Goal: Information Seeking & Learning: Understand process/instructions

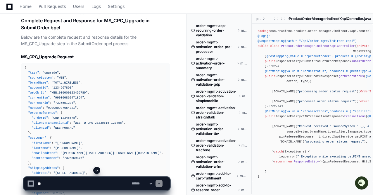
scroll to position [7694, 0]
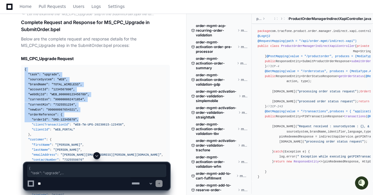
drag, startPoint x: 25, startPoint y: 68, endPoint x: 117, endPoint y: 114, distance: 102.7
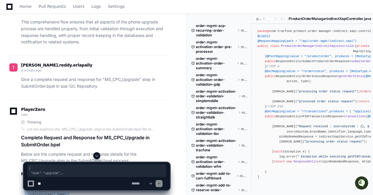
scroll to position [7711, 0]
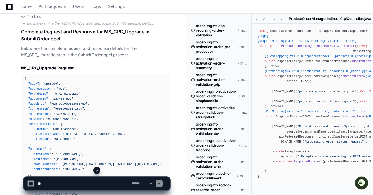
scroll to position [7686, 0]
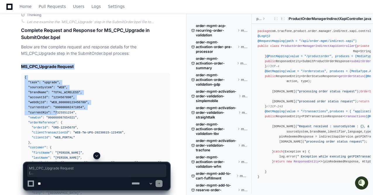
drag, startPoint x: 21, startPoint y: 65, endPoint x: 54, endPoint y: 112, distance: 57.8
click at [54, 112] on span ""7325551234"" at bounding box center [65, 113] width 22 height 4
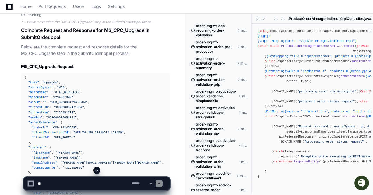
click at [361, 187] on icon "Open customer support" at bounding box center [361, 190] width 15 height 15
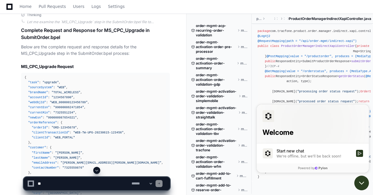
click at [364, 183] on icon "Open customer support" at bounding box center [361, 182] width 15 height 15
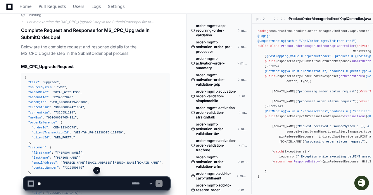
click at [359, 181] on icon "Open customer support" at bounding box center [361, 182] width 15 height 15
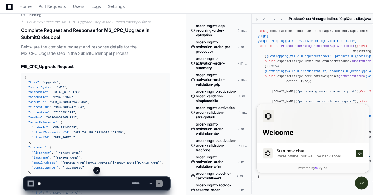
click at [300, 159] on label "Start new chat We're offline, but we'll be back soon!" at bounding box center [313, 153] width 112 height 20
click at [356, 156] on button "Start new chat We're offline, but we'll be back soon!" at bounding box center [359, 152] width 7 height 7
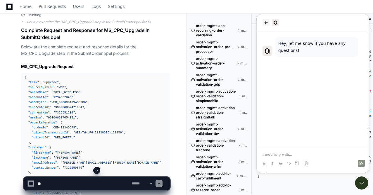
click at [266, 25] on icon "back" at bounding box center [266, 22] width 5 height 5
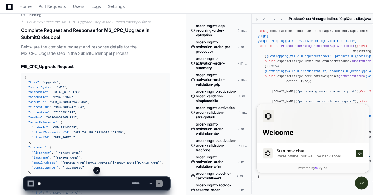
click at [264, 18] on span at bounding box center [263, 19] width 5 height 4
click at [363, 182] on icon "Open customer support" at bounding box center [362, 183] width 4 height 2
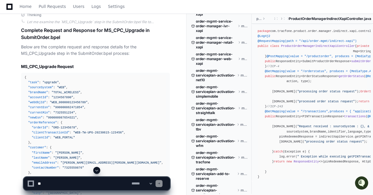
scroll to position [1616, 0]
click at [97, 169] on span at bounding box center [96, 170] width 5 height 5
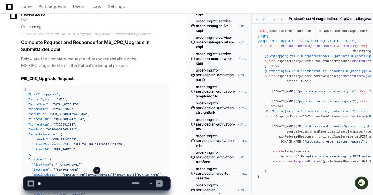
scroll to position [7665, 0]
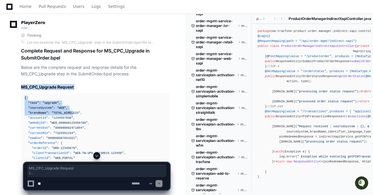
drag, startPoint x: 21, startPoint y: 85, endPoint x: 70, endPoint y: 106, distance: 53.5
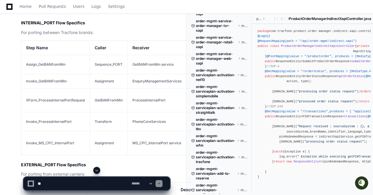
scroll to position [3379, 0]
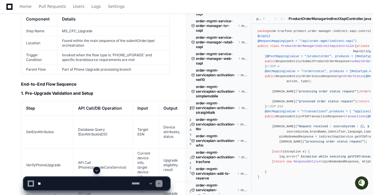
scroll to position [6433, 0]
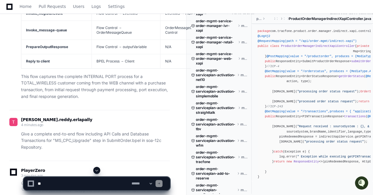
click at [160, 110] on div "teja.reddy.erlapally 4 minutes ago Give a complete end-to-end flow including AP…" at bounding box center [89, 135] width 161 height 51
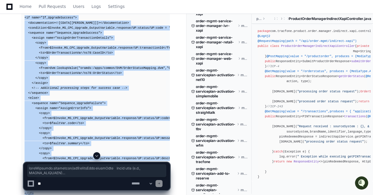
scroll to position [8631, 0]
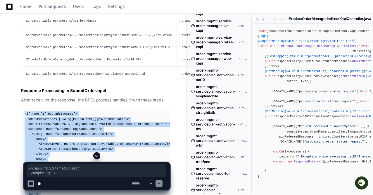
drag, startPoint x: 33, startPoint y: 80, endPoint x: 20, endPoint y: 115, distance: 36.9
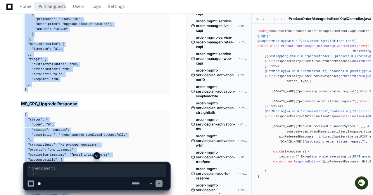
scroll to position [8021, 0]
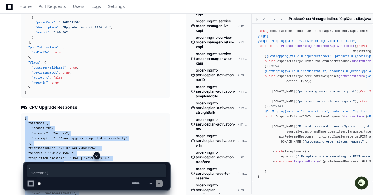
drag, startPoint x: 26, startPoint y: 96, endPoint x: 23, endPoint y: 118, distance: 22.4
copy div "{ "status" : { "code" : "0" , "message" : "Success" , "description" : "Phone up…"
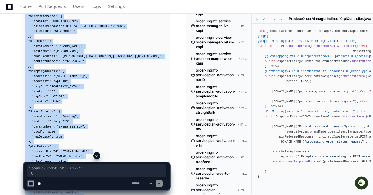
scroll to position [7609, 0]
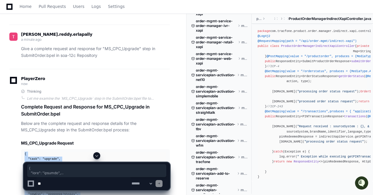
drag, startPoint x: 26, startPoint y: 91, endPoint x: 23, endPoint y: 152, distance: 60.6
copy div "{ "task" : "upgrade" , "sourceSystem" : "WEB" , "brandName" : "TOTAL_WIRELESS" …"
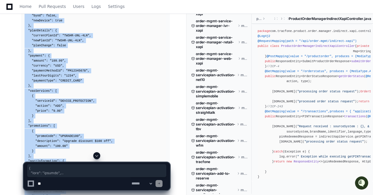
scroll to position [7859, 0]
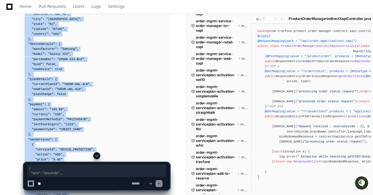
copy div "{ "task" : "upgrade" , "sourceSystem" : "WEB" , "brandName" : "TOTAL_WIRELESS" …"
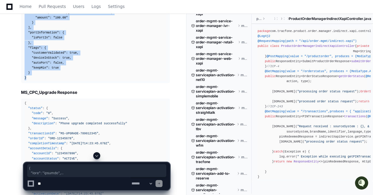
scroll to position [8087, 0]
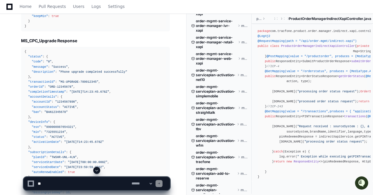
click at [100, 183] on textarea at bounding box center [84, 183] width 94 height 13
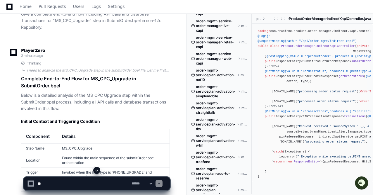
scroll to position [6296, 0]
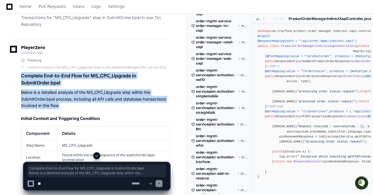
drag, startPoint x: 20, startPoint y: 66, endPoint x: 90, endPoint y: 98, distance: 76.4
click at [90, 98] on p "Below is a detailed analysis of the MS_CPC_Upgrade step within the SubmitOrder.…" at bounding box center [95, 99] width 149 height 20
drag, startPoint x: 90, startPoint y: 98, endPoint x: 19, endPoint y: 66, distance: 77.0
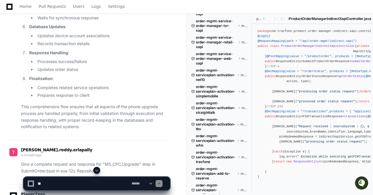
scroll to position [7493, 0]
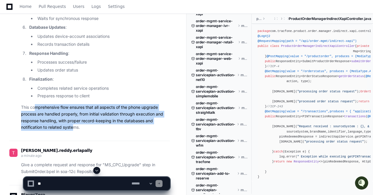
drag, startPoint x: 36, startPoint y: 107, endPoint x: 94, endPoint y: 137, distance: 65.9
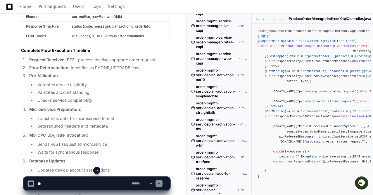
scroll to position [7360, 0]
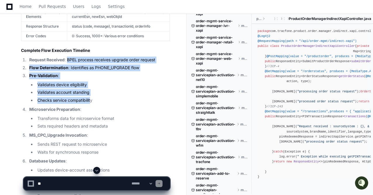
drag, startPoint x: 68, startPoint y: 56, endPoint x: 92, endPoint y: 104, distance: 53.6
click at [92, 104] on ol "Request Received : BPEL process receives upgrade order request Flow Determinati…" at bounding box center [95, 144] width 149 height 176
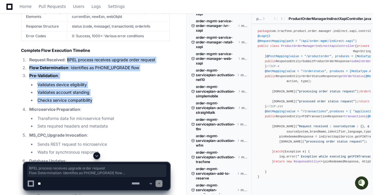
click at [92, 104] on ol "Request Received : BPEL process receives upgrade order request Flow Determinati…" at bounding box center [95, 144] width 149 height 176
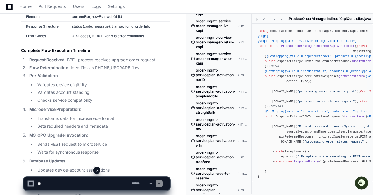
scroll to position [7340, 0]
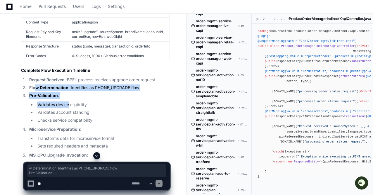
drag, startPoint x: 36, startPoint y: 87, endPoint x: 79, endPoint y: 118, distance: 53.3
click at [79, 118] on ol "Request Received : BPEL process receives upgrade order request Flow Determinati…" at bounding box center [95, 164] width 149 height 176
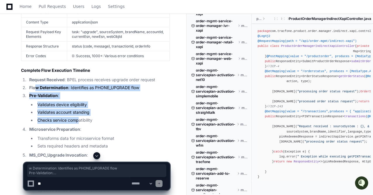
click at [79, 118] on li "Checks service compatibility" at bounding box center [103, 120] width 134 height 7
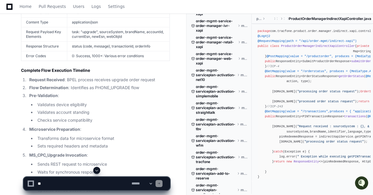
click at [79, 118] on li "Checks service compatibility" at bounding box center [103, 120] width 134 height 7
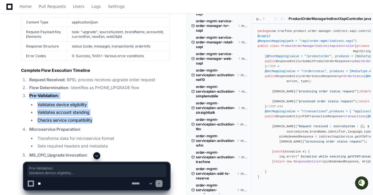
drag, startPoint x: 79, startPoint y: 118, endPoint x: 52, endPoint y: 94, distance: 36.4
click at [52, 94] on li "Pre-Validation : Validates device eligibility Validates account standing Checks…" at bounding box center [98, 107] width 142 height 31
click at [52, 94] on strong "Pre-Validation" at bounding box center [43, 95] width 29 height 5
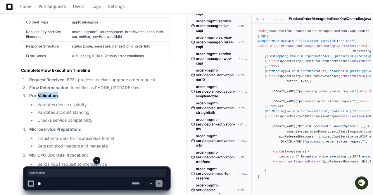
click at [52, 94] on strong "Pre-Validation" at bounding box center [43, 95] width 29 height 5
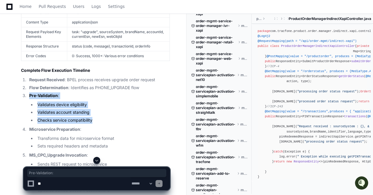
drag, startPoint x: 52, startPoint y: 94, endPoint x: 70, endPoint y: 122, distance: 33.6
click at [70, 122] on li "Pre-Validation : Validates device eligibility Validates account standing Checks…" at bounding box center [98, 107] width 142 height 31
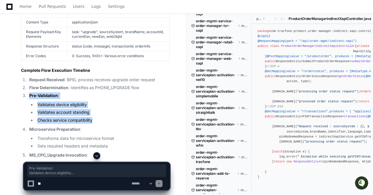
click at [70, 122] on li "Checks service compatibility" at bounding box center [103, 120] width 134 height 7
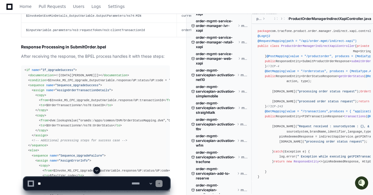
scroll to position [8939, 0]
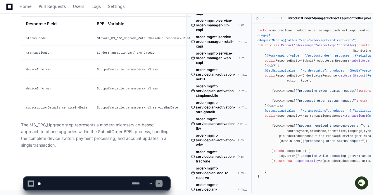
click at [112, 179] on textarea at bounding box center [84, 183] width 94 height 13
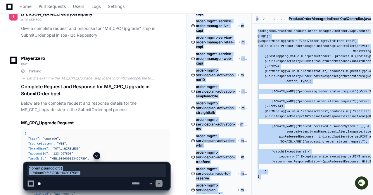
scroll to position [7671, 0]
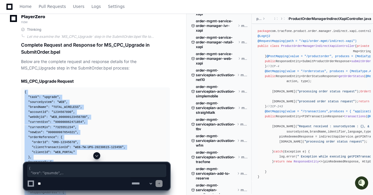
drag, startPoint x: 27, startPoint y: 96, endPoint x: 23, endPoint y: 90, distance: 6.9
copy div "{ "task" : "upgrade" , "sourceSystem" : "WEB" , "brandName" : "TOTAL_WIRELESS" …"
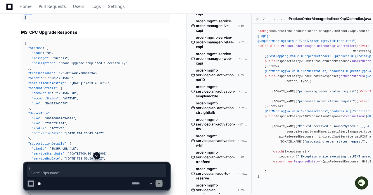
scroll to position [8095, 0]
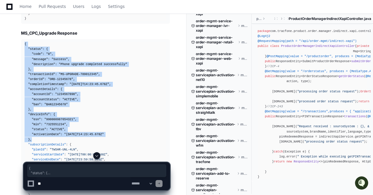
drag, startPoint x: 24, startPoint y: 43, endPoint x: 40, endPoint y: 138, distance: 96.5
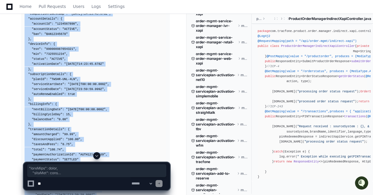
scroll to position [8064, 0]
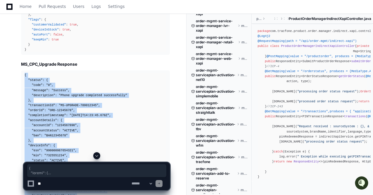
drag, startPoint x: 27, startPoint y: 123, endPoint x: 22, endPoint y: 75, distance: 47.7
copy div "{ "status" : { "code" : "0" , "message" : "Success" , "description" : "Phone up…"
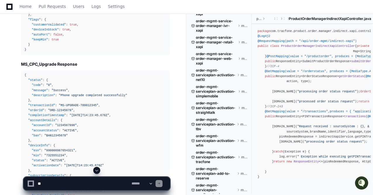
click at [67, 182] on textarea at bounding box center [84, 183] width 94 height 13
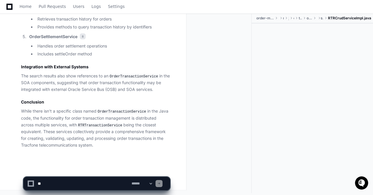
click at [86, 181] on textarea at bounding box center [84, 183] width 94 height 13
paste textarea "**********"
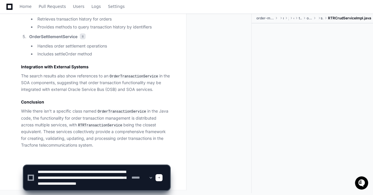
click at [98, 183] on textarea at bounding box center [84, 177] width 94 height 25
drag, startPoint x: 74, startPoint y: 181, endPoint x: 40, endPoint y: 182, distance: 34.2
click at [40, 182] on textarea at bounding box center [84, 177] width 94 height 25
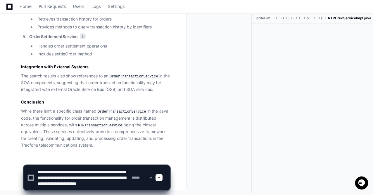
paste textarea "****"
type textarea "**********"
click at [118, 183] on textarea at bounding box center [84, 177] width 94 height 25
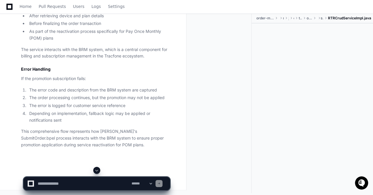
scroll to position [2088, 0]
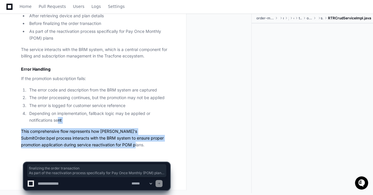
drag, startPoint x: 128, startPoint y: 147, endPoint x: 63, endPoint y: 127, distance: 68.2
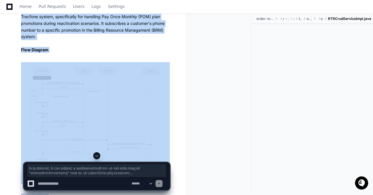
scroll to position [1144, 0]
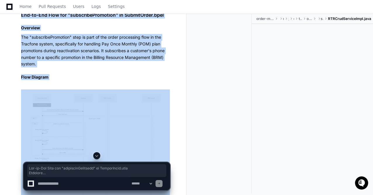
drag, startPoint x: 149, startPoint y: 140, endPoint x: 18, endPoint y: 43, distance: 162.0
copy article "End-to-End Flow for "subscribePromotion" in SubmitOrder.bpel Overview The "subs…"
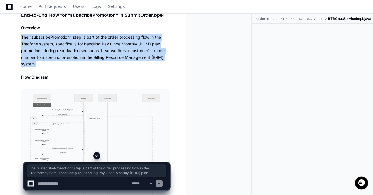
drag, startPoint x: 42, startPoint y: 89, endPoint x: 21, endPoint y: 65, distance: 31.9
click at [21, 65] on p "The "subscribePromotion" step is part of the order processing flow in the Tracf…" at bounding box center [95, 50] width 149 height 33
copy p "The "subscribePromotion" step is part of the order processing flow in the Tracf…"
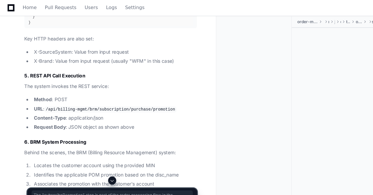
scroll to position [1688, 0]
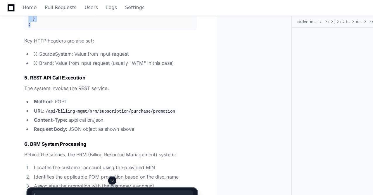
drag, startPoint x: 24, startPoint y: 39, endPoint x: 29, endPoint y: 87, distance: 48.5
copy div "{ "poid" : "[TECHNICAL_ID] /account -1 0" , "event_type" : "REACTIVATION" , "so…"
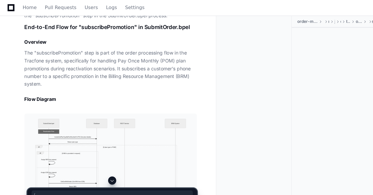
scroll to position [1126, 0]
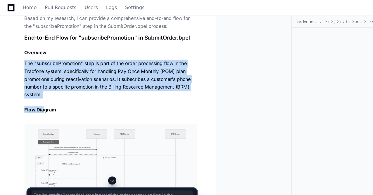
drag, startPoint x: 22, startPoint y: 82, endPoint x: 37, endPoint y: 113, distance: 35.1
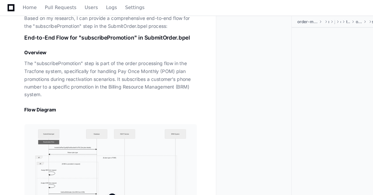
click at [37, 85] on p "The "subscribePromotion" step is part of the order processing flow in the Tracf…" at bounding box center [95, 67] width 149 height 33
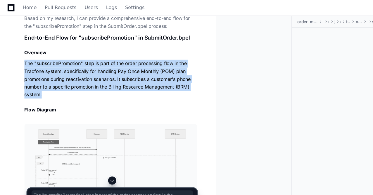
drag, startPoint x: 38, startPoint y: 111, endPoint x: 18, endPoint y: 80, distance: 36.8
copy p "The "subscribePromotion" step is part of the order processing flow in the Tracf…"
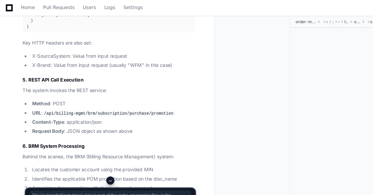
scroll to position [1682, 0]
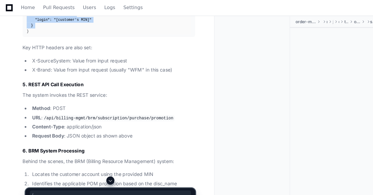
drag, startPoint x: 25, startPoint y: 44, endPoint x: 25, endPoint y: 96, distance: 51.5
click at [25, 30] on div "{ "poid" : "[TECHNICAL_ID] /account -1 0" , "event_type" : "REACTIVATION" , "so…" at bounding box center [96, 2] width 142 height 55
drag, startPoint x: 27, startPoint y: 96, endPoint x: 24, endPoint y: 46, distance: 50.1
click at [24, 32] on pre "{ "poid" : "[TECHNICAL_ID] /account -1 0" , "event_type" : "REACTIVATION" , "so…" at bounding box center [95, 2] width 149 height 60
copy div "{ "poid" : "[TECHNICAL_ID] /account -1 0" , "event_type" : "REACTIVATION" , "so…"
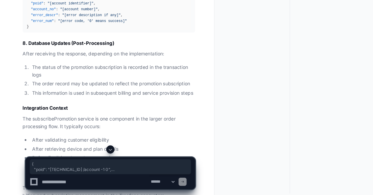
scroll to position [1876, 0]
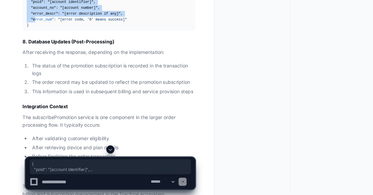
drag, startPoint x: 25, startPoint y: 91, endPoint x: 30, endPoint y: 113, distance: 23.2
click at [30, 51] on div "{ "poid" : "[account identifier]" , "account_no" : "[account number]" , "error_…" at bounding box center [96, 36] width 142 height 30
drag, startPoint x: 29, startPoint y: 117, endPoint x: 23, endPoint y: 92, distance: 25.9
click at [23, 54] on pre "{ "poid" : "[account identifier]" , "account_no" : "[account number]" , "error_…" at bounding box center [95, 36] width 149 height 35
copy div "{ "poid" : "[account identifier]" , "account_no" : "[account number]" , "error_…"
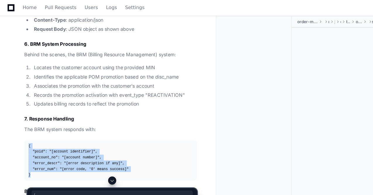
scroll to position [1763, 0]
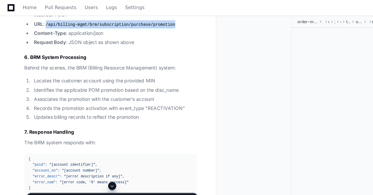
drag, startPoint x: 145, startPoint y: 89, endPoint x: 41, endPoint y: 90, distance: 104.4
click at [41, 25] on li "URL : /api/billing-mgmt/brm/subscription/purchase/promotion" at bounding box center [98, 21] width 142 height 7
copy code "/api/billing-mgmt/brm/subscription/purchase/promotion"
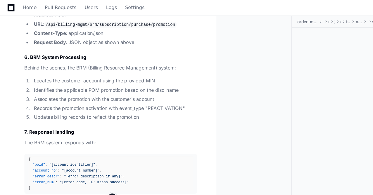
click at [93, 40] on li "Request Body : JSON object as shown above" at bounding box center [98, 36] width 142 height 7
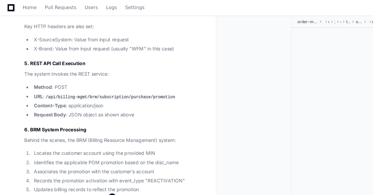
scroll to position [1634, 0]
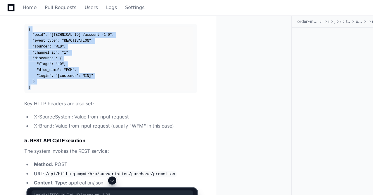
drag, startPoint x: 27, startPoint y: 142, endPoint x: 23, endPoint y: 95, distance: 47.5
click at [23, 80] on pre "{ "poid" : "[TECHNICAL_ID] /account -1 0" , "event_type" : "REACTIVATION" , "so…" at bounding box center [95, 50] width 149 height 60
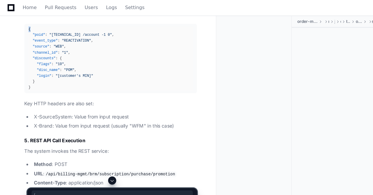
click at [23, 80] on pre "{ "poid" : "[TECHNICAL_ID] /account -1 0" , "event_type" : "REACTIVATION" , "so…" at bounding box center [95, 50] width 149 height 60
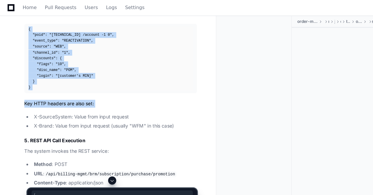
drag, startPoint x: 23, startPoint y: 95, endPoint x: 33, endPoint y: 150, distance: 55.8
click at [33, 150] on article "Based on my research, I can provide a comprehensive end-to-end flow for the "su…" at bounding box center [95, 16] width 149 height 1023
click at [53, 78] on div "{ "poid" : "[TECHNICAL_ID] /account -1 0" , "event_type" : "REACTIVATION" , "so…" at bounding box center [96, 50] width 142 height 55
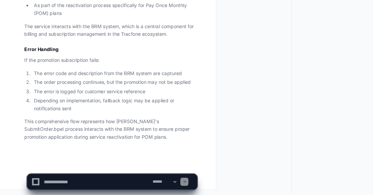
scroll to position [968, 0]
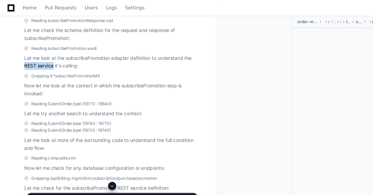
drag, startPoint x: 46, startPoint y: 85, endPoint x: 20, endPoint y: 84, distance: 25.7
click at [20, 60] on div "Reading subscribePromotion.wadl Let me look at the subscribePromotion adapter d…" at bounding box center [89, 49] width 161 height 21
copy p "REST service"
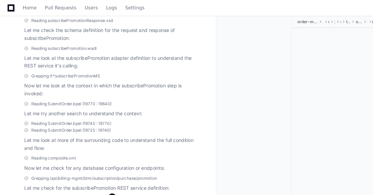
click at [94, 84] on p "Now let me look at the context in which the subscribePromotion step is invoked:" at bounding box center [95, 76] width 149 height 13
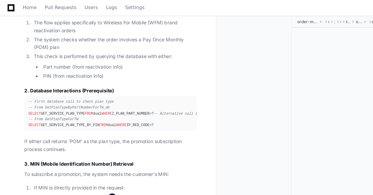
scroll to position [1363, 0]
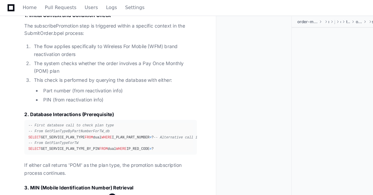
click at [60, 50] on li "The flow applies specifically to Wireless For Mobile (WFM) brand reactivation o…" at bounding box center [98, 43] width 142 height 13
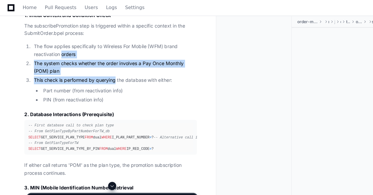
drag, startPoint x: 60, startPoint y: 77, endPoint x: 94, endPoint y: 105, distance: 44.5
click at [94, 89] on ol "The flow applies specifically to Wireless For Mobile (WFM) brand reactivation o…" at bounding box center [95, 63] width 149 height 52
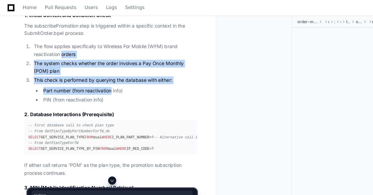
click at [94, 82] on li "Part number (from reactivation info)" at bounding box center [103, 78] width 134 height 7
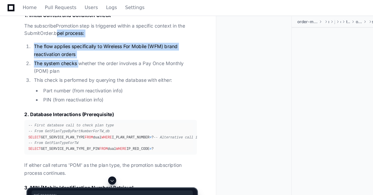
drag, startPoint x: 49, startPoint y: 59, endPoint x: 75, endPoint y: 120, distance: 66.4
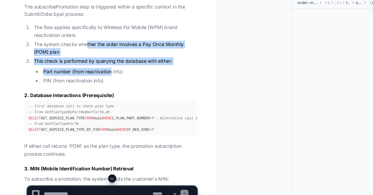
drag, startPoint x: 96, startPoint y: 108, endPoint x: 70, endPoint y: 79, distance: 38.3
click at [70, 79] on ol "The flow applies specifically to Wireless For Mobile (WFM) brand reactivation o…" at bounding box center [95, 63] width 149 height 52
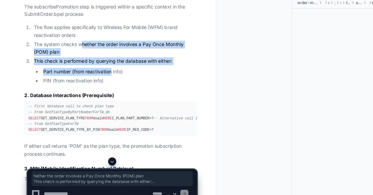
click at [70, 65] on li "The system checks whether the order involves a Pay Once Monthly (POM) plan" at bounding box center [98, 57] width 142 height 13
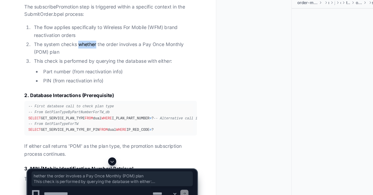
click at [70, 65] on li "The system checks whether the order involves a Pay Once Monthly (POM) plan" at bounding box center [98, 57] width 142 height 13
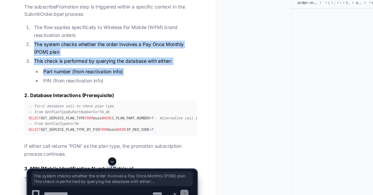
drag, startPoint x: 70, startPoint y: 79, endPoint x: 97, endPoint y: 111, distance: 41.6
click at [97, 89] on ol "The flow applies specifically to Wireless For Mobile (WFM) brand reactivation o…" at bounding box center [95, 63] width 149 height 52
click at [97, 90] on li "PIN (from reactivation info)" at bounding box center [103, 86] width 134 height 7
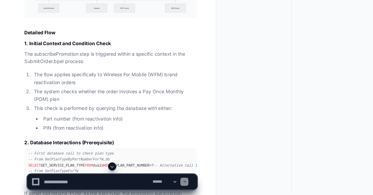
scroll to position [1323, 0]
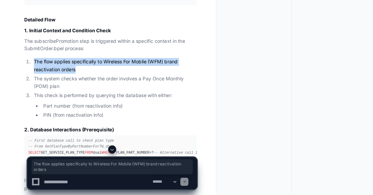
drag, startPoint x: 68, startPoint y: 116, endPoint x: 28, endPoint y: 109, distance: 40.7
click at [28, 90] on li "The flow applies specifically to Wireless For Mobile (WFM) brand reactivation o…" at bounding box center [98, 83] width 142 height 13
copy li "The flow applies specifically to Wireless For Mobile (WFM) brand reactivation o…"
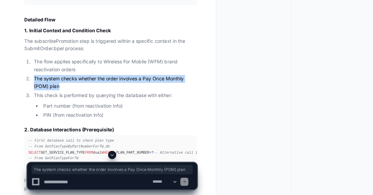
drag, startPoint x: 58, startPoint y: 130, endPoint x: 24, endPoint y: 124, distance: 35.3
click at [27, 105] on li "The system checks whether the order involves a Pay Once Monthly (POM) plan" at bounding box center [98, 97] width 142 height 13
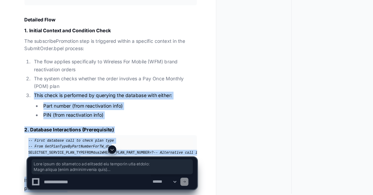
drag, startPoint x: 29, startPoint y: 137, endPoint x: 90, endPoint y: 152, distance: 62.0
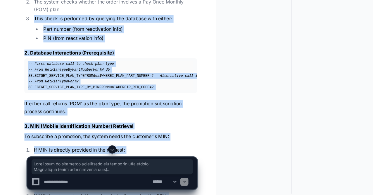
scroll to position [1390, 0]
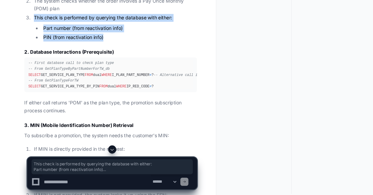
drag, startPoint x: 92, startPoint y: 87, endPoint x: 30, endPoint y: 69, distance: 64.1
click at [30, 62] on li "This check is performed by querying the database with either: Part number (from…" at bounding box center [98, 50] width 142 height 23
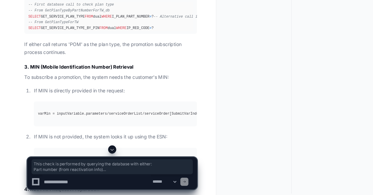
scroll to position [1445, 0]
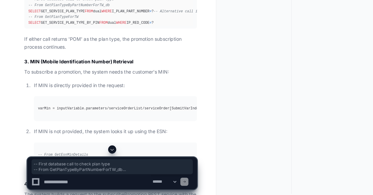
drag, startPoint x: 24, startPoint y: 55, endPoint x: 61, endPoint y: 103, distance: 60.5
click at [61, 51] on pre "-- First database call to check plan type -- From GetPlanTypeByPartNumberForTW_…" at bounding box center [95, 36] width 149 height 30
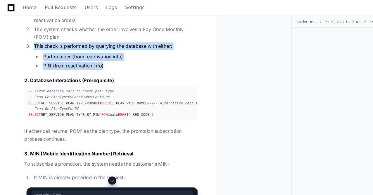
scroll to position [1331, 0]
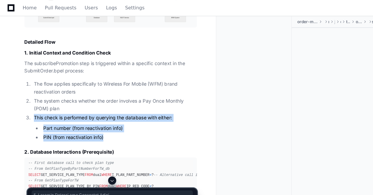
drag, startPoint x: 62, startPoint y: 69, endPoint x: 18, endPoint y: 69, distance: 43.6
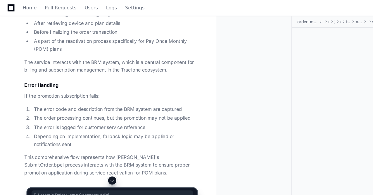
scroll to position [2088, 0]
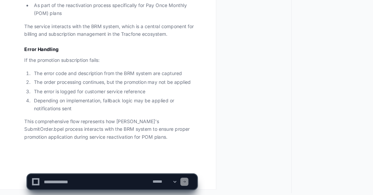
click at [75, 186] on textarea at bounding box center [84, 183] width 94 height 13
paste textarea "**********"
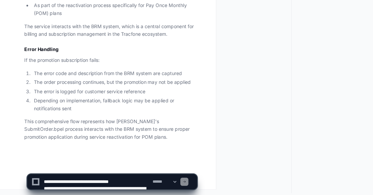
scroll to position [78, 0]
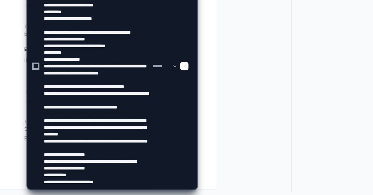
type textarea "**********"
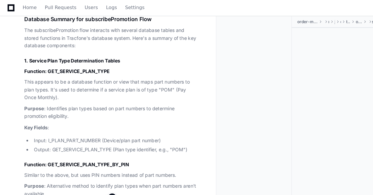
scroll to position [2468, 0]
drag, startPoint x: 78, startPoint y: 84, endPoint x: 92, endPoint y: 117, distance: 36.0
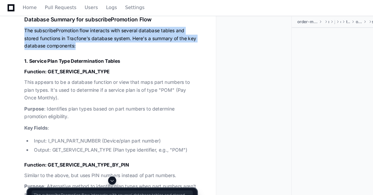
drag, startPoint x: 92, startPoint y: 117, endPoint x: 15, endPoint y: 96, distance: 79.9
drag, startPoint x: 15, startPoint y: 96, endPoint x: 70, endPoint y: 118, distance: 58.4
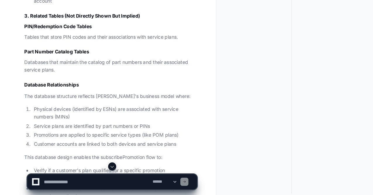
scroll to position [2903, 0]
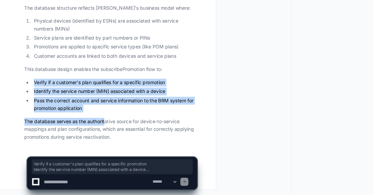
drag, startPoint x: 30, startPoint y: 99, endPoint x: 91, endPoint y: 127, distance: 67.1
drag, startPoint x: 76, startPoint y: 118, endPoint x: 27, endPoint y: 99, distance: 52.7
click at [27, 99] on ul "Verify if a customer's plan qualifies for a specific promotion Identify the ser…" at bounding box center [95, 108] width 149 height 29
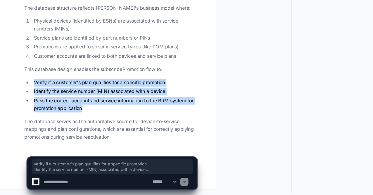
click at [27, 99] on ul "Verify if a customer's plan qualifies for a specific promotion Identify the ser…" at bounding box center [95, 108] width 149 height 29
drag, startPoint x: 27, startPoint y: 99, endPoint x: 82, endPoint y: 123, distance: 59.5
click at [82, 123] on ul "Verify if a customer's plan qualifies for a specific promotion Identify the ser…" at bounding box center [95, 108] width 149 height 29
click at [82, 123] on li "Pass the correct account and service information to the BRM system for promotio…" at bounding box center [98, 116] width 142 height 13
drag, startPoint x: 82, startPoint y: 123, endPoint x: 30, endPoint y: 97, distance: 57.7
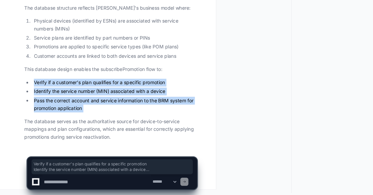
click at [30, 97] on ul "Verify if a customer's plan qualifies for a specific promotion Identify the ser…" at bounding box center [95, 108] width 149 height 29
click at [30, 97] on li "Verify if a customer's plan qualifies for a specific promotion" at bounding box center [98, 97] width 142 height 7
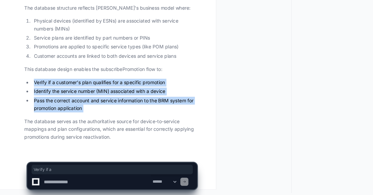
drag, startPoint x: 30, startPoint y: 97, endPoint x: 87, endPoint y: 121, distance: 62.0
click at [87, 121] on ul "Verify if a customer's plan qualifies for a specific promotion Identify the ser…" at bounding box center [95, 108] width 149 height 29
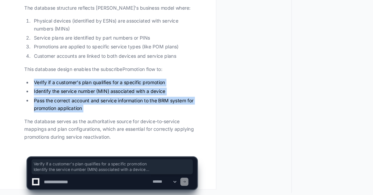
click at [87, 121] on li "Pass the correct account and service information to the BRM system for promotio…" at bounding box center [98, 116] width 142 height 13
drag, startPoint x: 77, startPoint y: 120, endPoint x: 26, endPoint y: 96, distance: 55.7
click at [26, 96] on ul "Verify if a customer's plan qualifies for a specific promotion Identify the ser…" at bounding box center [95, 108] width 149 height 29
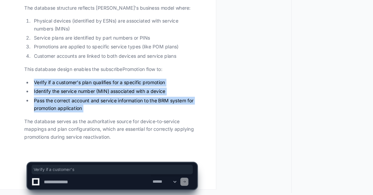
drag, startPoint x: 26, startPoint y: 96, endPoint x: 99, endPoint y: 121, distance: 77.2
click at [99, 121] on ul "Verify if a customer's plan qualifies for a specific promotion Identify the ser…" at bounding box center [95, 108] width 149 height 29
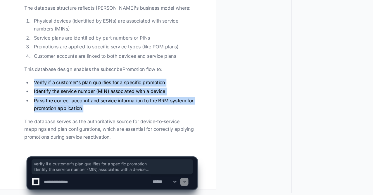
click at [99, 121] on li "Pass the correct account and service information to the BRM system for promotio…" at bounding box center [98, 116] width 142 height 13
drag, startPoint x: 75, startPoint y: 120, endPoint x: 28, endPoint y: 99, distance: 51.6
click at [28, 99] on ul "Verify if a customer's plan qualifies for a specific promotion Identify the ser…" at bounding box center [95, 108] width 149 height 29
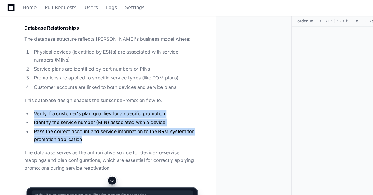
scroll to position [2875, 0]
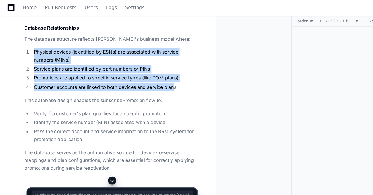
drag, startPoint x: 27, startPoint y: 76, endPoint x: 152, endPoint y: 105, distance: 128.3
click at [152, 78] on ol "Physical devices (identified by ESNs) are associated with service numbers (MINs…" at bounding box center [95, 60] width 149 height 37
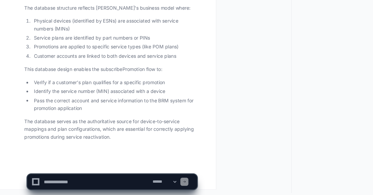
click at [79, 178] on textarea at bounding box center [84, 183] width 94 height 13
type textarea "**********"
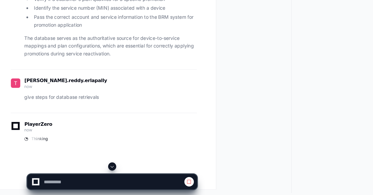
scroll to position [2975, 0]
click at [37, 147] on span "Thinking" at bounding box center [34, 146] width 14 height 5
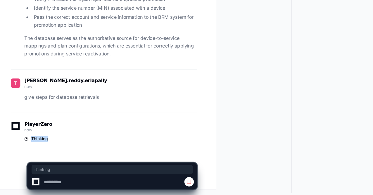
click at [37, 147] on span "Thinking" at bounding box center [34, 146] width 14 height 5
drag, startPoint x: 37, startPoint y: 147, endPoint x: 16, endPoint y: 125, distance: 30.8
click at [16, 125] on div "PlayerZero now Thinking" at bounding box center [89, 141] width 161 height 34
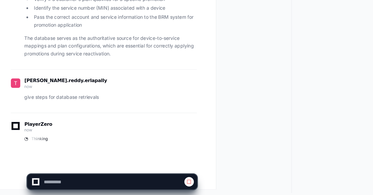
click at [16, 125] on div "PlayerZero now Thinking" at bounding box center [89, 141] width 161 height 34
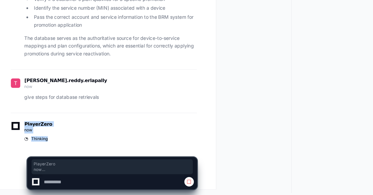
drag, startPoint x: 16, startPoint y: 125, endPoint x: 54, endPoint y: 146, distance: 43.5
click at [54, 146] on div "PlayerZero now Thinking" at bounding box center [89, 141] width 161 height 34
click at [54, 146] on div "Thinking" at bounding box center [95, 146] width 149 height 5
drag, startPoint x: 54, startPoint y: 146, endPoint x: 15, endPoint y: 128, distance: 42.7
click at [15, 128] on div "PlayerZero now Thinking" at bounding box center [89, 141] width 161 height 34
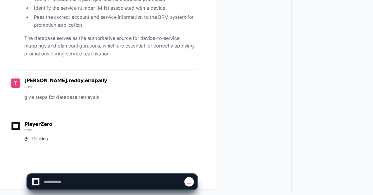
click at [15, 128] on div "PlayerZero now Thinking" at bounding box center [89, 141] width 161 height 34
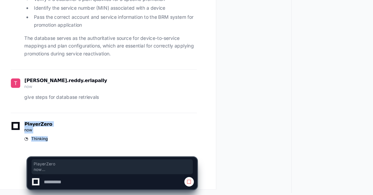
drag, startPoint x: 15, startPoint y: 128, endPoint x: 52, endPoint y: 149, distance: 42.2
click at [52, 149] on div "PlayerZero now Thinking" at bounding box center [89, 141] width 161 height 34
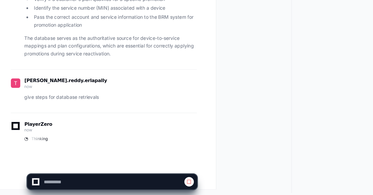
click at [52, 149] on div "PlayerZero now Thinking" at bounding box center [89, 141] width 161 height 34
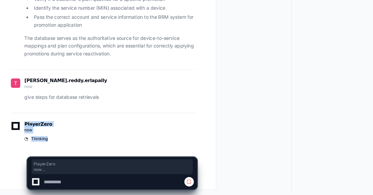
drag, startPoint x: 52, startPoint y: 149, endPoint x: 24, endPoint y: 127, distance: 35.2
click at [24, 127] on div "PlayerZero now Thinking" at bounding box center [89, 141] width 161 height 34
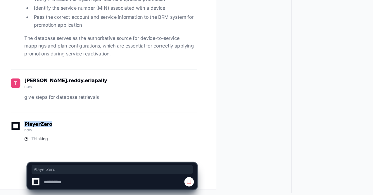
click at [24, 127] on div "PlayerZero now Thinking" at bounding box center [89, 141] width 161 height 34
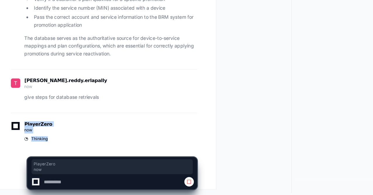
drag, startPoint x: 24, startPoint y: 127, endPoint x: 52, endPoint y: 144, distance: 32.8
click at [52, 144] on div "PlayerZero now Thinking" at bounding box center [89, 141] width 161 height 34
click at [52, 144] on div "Thinking" at bounding box center [95, 146] width 149 height 5
drag, startPoint x: 52, startPoint y: 144, endPoint x: 24, endPoint y: 128, distance: 32.5
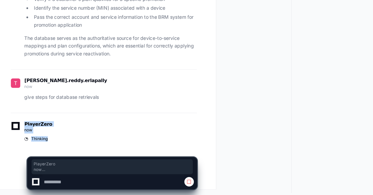
click at [24, 128] on div "PlayerZero now Thinking" at bounding box center [89, 141] width 161 height 34
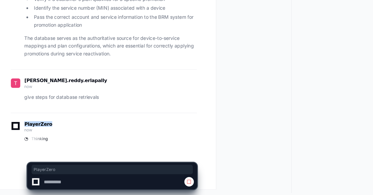
click at [24, 128] on div "PlayerZero now Thinking" at bounding box center [89, 141] width 161 height 34
drag, startPoint x: 24, startPoint y: 128, endPoint x: 54, endPoint y: 146, distance: 35.0
click at [54, 146] on div "PlayerZero now Thinking" at bounding box center [89, 141] width 161 height 34
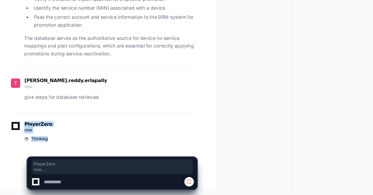
click at [54, 146] on div "Thinking" at bounding box center [95, 146] width 149 height 5
drag, startPoint x: 54, startPoint y: 146, endPoint x: 17, endPoint y: 130, distance: 40.1
click at [17, 130] on div "PlayerZero now Thinking" at bounding box center [89, 141] width 161 height 34
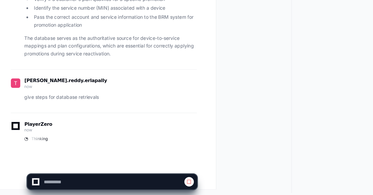
click at [17, 130] on div "PlayerZero now Thinking" at bounding box center [89, 141] width 161 height 34
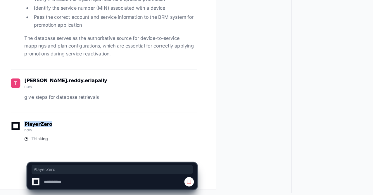
click at [17, 130] on div "PlayerZero now Thinking" at bounding box center [89, 141] width 161 height 34
drag, startPoint x: 17, startPoint y: 130, endPoint x: 46, endPoint y: 148, distance: 33.8
click at [46, 148] on div "PlayerZero now Thinking" at bounding box center [89, 141] width 161 height 34
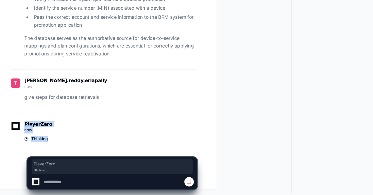
click at [46, 148] on div "Thinking" at bounding box center [95, 146] width 149 height 5
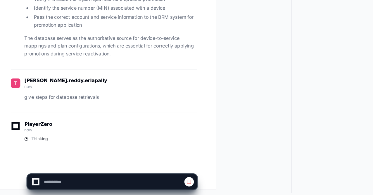
click at [46, 148] on div "Thinking" at bounding box center [95, 146] width 149 height 5
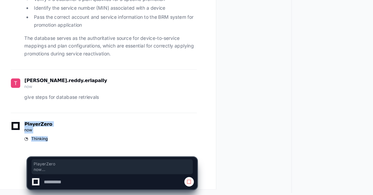
drag, startPoint x: 46, startPoint y: 148, endPoint x: 16, endPoint y: 128, distance: 36.1
click at [16, 128] on div "PlayerZero now Thinking" at bounding box center [89, 141] width 161 height 34
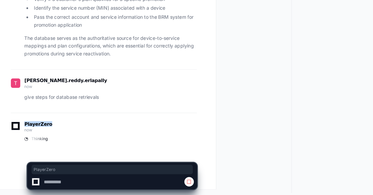
click at [16, 128] on div "PlayerZero now Thinking" at bounding box center [89, 141] width 161 height 34
drag, startPoint x: 16, startPoint y: 128, endPoint x: 51, endPoint y: 144, distance: 38.5
click at [51, 144] on div "PlayerZero now Thinking" at bounding box center [89, 141] width 161 height 34
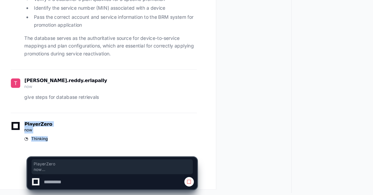
click at [51, 144] on div "Thinking" at bounding box center [95, 146] width 149 height 5
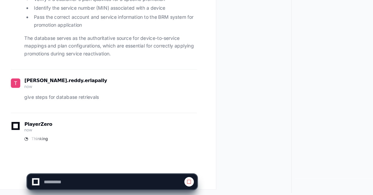
click at [51, 144] on div "Thinking" at bounding box center [95, 146] width 149 height 5
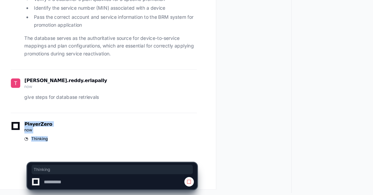
drag, startPoint x: 51, startPoint y: 144, endPoint x: 24, endPoint y: 126, distance: 32.7
click at [24, 126] on div "PlayerZero now Thinking" at bounding box center [89, 141] width 161 height 34
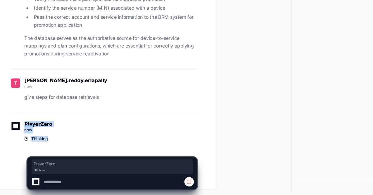
click at [24, 126] on div "PlayerZero now Thinking" at bounding box center [89, 141] width 161 height 34
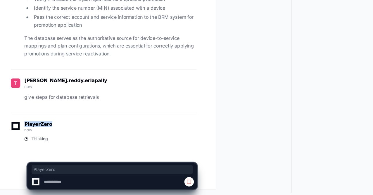
click at [24, 126] on div "PlayerZero now Thinking" at bounding box center [89, 141] width 161 height 34
drag, startPoint x: 24, startPoint y: 126, endPoint x: 44, endPoint y: 147, distance: 28.8
click at [44, 147] on div "PlayerZero now Thinking" at bounding box center [89, 141] width 161 height 34
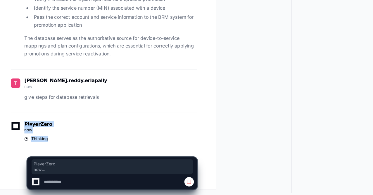
click at [44, 147] on div "Thinking" at bounding box center [95, 146] width 149 height 5
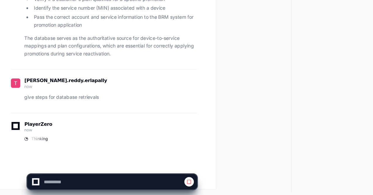
click at [44, 147] on div "Thinking" at bounding box center [95, 146] width 149 height 5
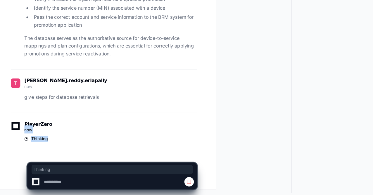
drag, startPoint x: 44, startPoint y: 147, endPoint x: 13, endPoint y: 129, distance: 35.0
click at [13, 129] on div "PlayerZero now Thinking" at bounding box center [89, 141] width 161 height 34
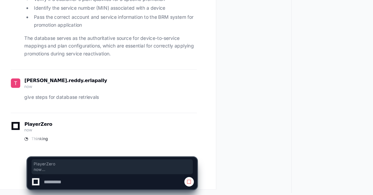
click at [13, 129] on div "PlayerZero now Thinking" at bounding box center [89, 141] width 161 height 34
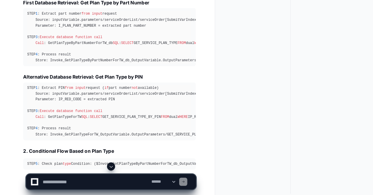
scroll to position [3154, 0]
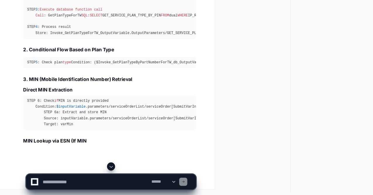
click at [98, 168] on span at bounding box center [96, 170] width 5 height 5
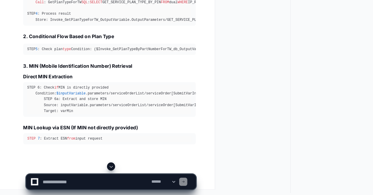
click at [98, 168] on span at bounding box center [96, 170] width 5 height 5
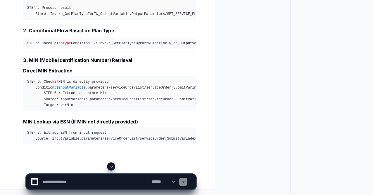
click at [98, 168] on span at bounding box center [96, 170] width 5 height 5
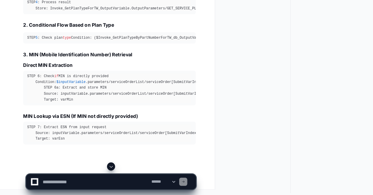
click at [98, 168] on span at bounding box center [96, 170] width 5 height 5
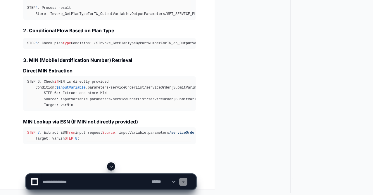
click at [98, 168] on span at bounding box center [96, 170] width 5 height 5
click at [98, 168] on app-app-chat-input "**********" at bounding box center [96, 177] width 147 height 23
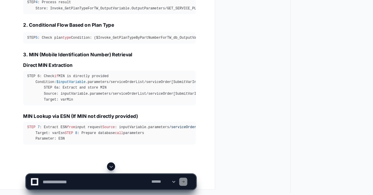
click at [98, 168] on span at bounding box center [96, 170] width 5 height 5
click at [98, 168] on app-app-chat-input "**********" at bounding box center [96, 177] width 147 height 23
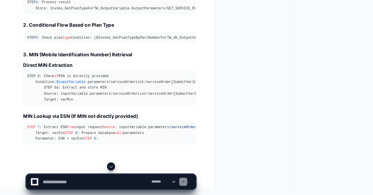
click at [98, 168] on app-app-chat-input "**********" at bounding box center [96, 177] width 147 height 23
click at [98, 168] on span at bounding box center [96, 170] width 5 height 5
click at [98, 168] on app-app-chat-input "**********" at bounding box center [96, 177] width 147 height 23
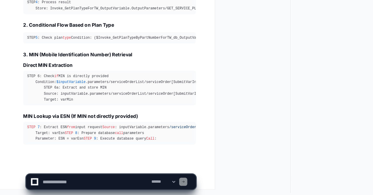
click at [98, 168] on app-app-chat-input "**********" at bounding box center [96, 177] width 147 height 23
click at [98, 168] on span at bounding box center [96, 170] width 5 height 5
click at [98, 168] on app-app-chat-input "**********" at bounding box center [96, 177] width 147 height 23
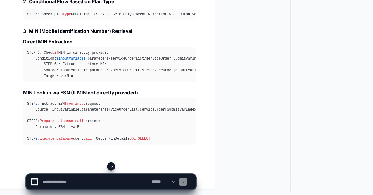
click at [98, 168] on span at bounding box center [96, 170] width 5 height 5
click at [98, 168] on app-app-chat-input "**********" at bounding box center [96, 177] width 147 height 23
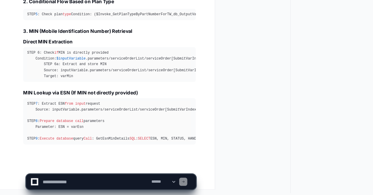
click at [98, 168] on app-app-chat-input "**********" at bounding box center [96, 177] width 147 height 23
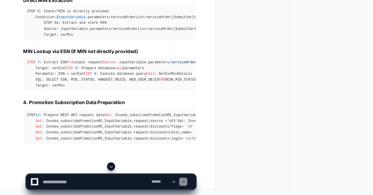
click at [97, 170] on span at bounding box center [96, 170] width 5 height 5
click at [97, 170] on app-app-chat-input "**********" at bounding box center [96, 177] width 147 height 23
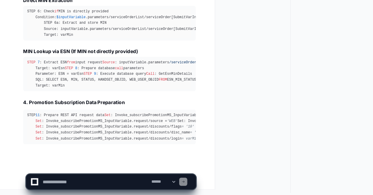
click at [97, 170] on app-app-chat-input "**********" at bounding box center [96, 177] width 147 height 23
click at [97, 170] on span at bounding box center [96, 170] width 5 height 5
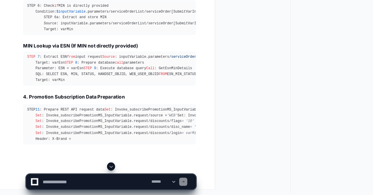
click at [97, 170] on span at bounding box center [96, 170] width 5 height 5
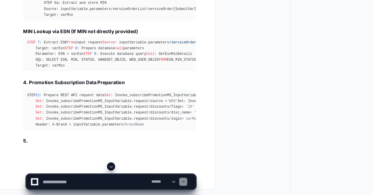
click at [97, 170] on span at bounding box center [96, 170] width 5 height 5
click at [97, 170] on app-app-chat-input "**********" at bounding box center [96, 177] width 147 height 23
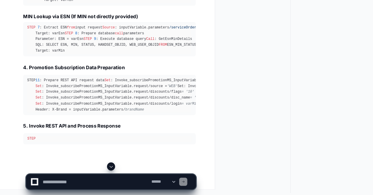
click at [97, 170] on app-app-chat-input "**********" at bounding box center [96, 177] width 147 height 23
click at [97, 170] on span at bounding box center [96, 170] width 5 height 5
click at [97, 170] on app-app-chat-input "**********" at bounding box center [96, 177] width 147 height 23
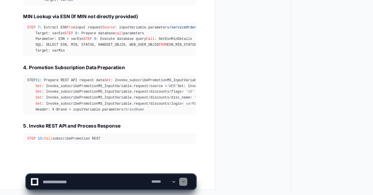
click at [97, 170] on app-app-chat-input "**********" at bounding box center [96, 177] width 147 height 23
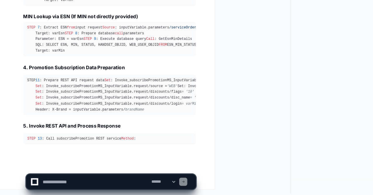
click at [97, 170] on span at bounding box center [96, 170] width 5 height 5
click at [97, 170] on app-app-chat-input "**********" at bounding box center [96, 177] width 147 height 23
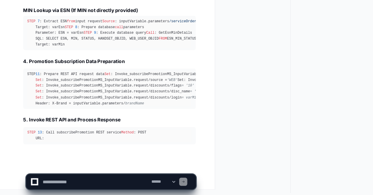
click at [97, 170] on app-app-chat-input "**********" at bounding box center [96, 177] width 147 height 23
click at [97, 170] on span at bounding box center [96, 170] width 5 height 5
click at [97, 170] on app-app-chat-input "**********" at bounding box center [96, 177] width 147 height 23
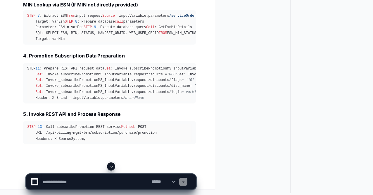
click at [97, 170] on app-app-chat-input "**********" at bounding box center [96, 177] width 147 height 23
click at [97, 170] on span at bounding box center [96, 170] width 5 height 5
click at [97, 170] on app-app-chat-input "**********" at bounding box center [96, 177] width 147 height 23
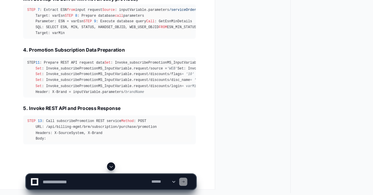
click at [97, 170] on app-app-chat-input "**********" at bounding box center [96, 177] width 147 height 23
click at [97, 170] on span at bounding box center [96, 170] width 5 height 5
click at [97, 170] on app-app-chat-input "**********" at bounding box center [96, 177] width 147 height 23
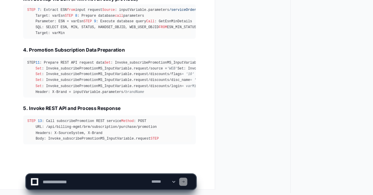
click at [97, 170] on span at bounding box center [96, 170] width 5 height 5
click at [97, 170] on app-app-chat-input "**********" at bounding box center [96, 177] width 147 height 23
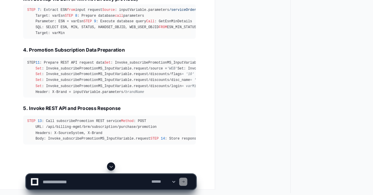
click at [97, 170] on app-app-chat-input "**********" at bounding box center [96, 177] width 147 height 23
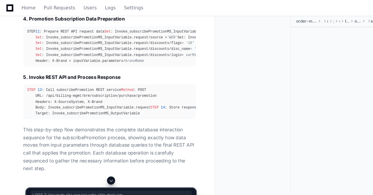
scroll to position [3435, 0]
drag, startPoint x: 24, startPoint y: 78, endPoint x: 85, endPoint y: 70, distance: 61.3
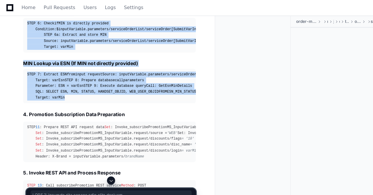
scroll to position [3235, 0]
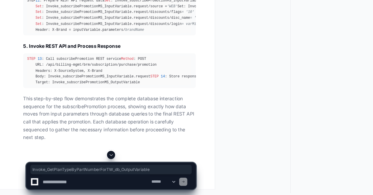
scroll to position [3548, 0]
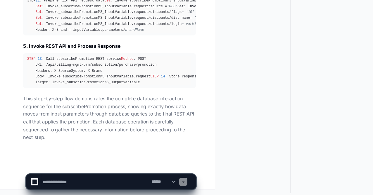
click at [69, 181] on textarea at bounding box center [84, 183] width 94 height 13
paste textarea "**********"
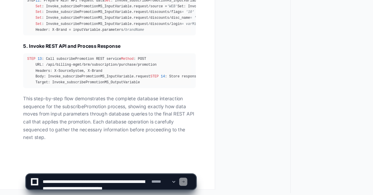
scroll to position [2, 0]
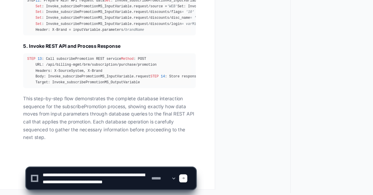
click at [94, 183] on textarea at bounding box center [84, 180] width 94 height 19
click at [119, 176] on textarea at bounding box center [84, 180] width 94 height 19
drag, startPoint x: 72, startPoint y: 181, endPoint x: 39, endPoint y: 181, distance: 32.2
click at [39, 181] on textarea at bounding box center [84, 180] width 94 height 19
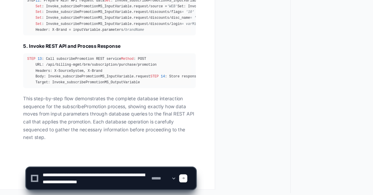
scroll to position [0, 0]
paste textarea "**********"
type textarea "**********"
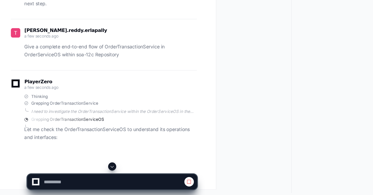
scroll to position [3663, 0]
click at [233, 112] on div at bounding box center [221, 102] width 61 height 179
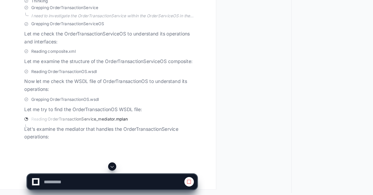
scroll to position [3745, 0]
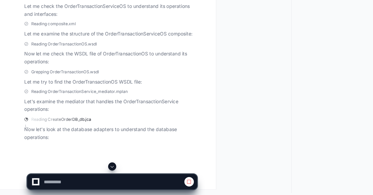
click at [76, 101] on p "Let me try to find the OrderTransactionOS WSDL file:" at bounding box center [95, 97] width 149 height 7
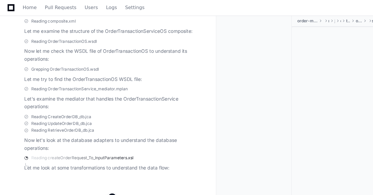
scroll to position [3753, 0]
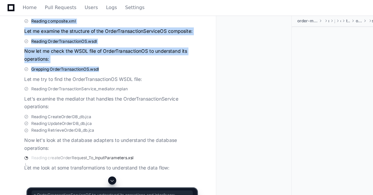
drag, startPoint x: 51, startPoint y: 49, endPoint x: 97, endPoint y: 108, distance: 74.6
click at [97, 108] on div "PlayerZero 2 minutes ago Thinking Grepping OrderTransactionService I need to in…" at bounding box center [89, 55] width 161 height 206
click at [97, 72] on div "Grepping OrderTransactionOS.wsdl Let me try to find the OrderTransactionOS WSDL…" at bounding box center [95, 64] width 149 height 14
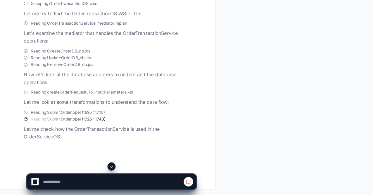
scroll to position [3827, 0]
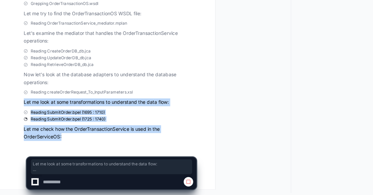
drag, startPoint x: 20, startPoint y: 115, endPoint x: 60, endPoint y: 149, distance: 53.1
click at [60, 149] on div "PlayerZero 3 minutes ago Thinking Grepping OrderTransactionService I need to in…" at bounding box center [89, 39] width 161 height 235
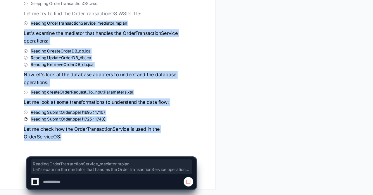
drag, startPoint x: 58, startPoint y: 146, endPoint x: 18, endPoint y: 44, distance: 109.6
click at [18, 44] on div "PlayerZero 3 minutes ago Thinking Grepping OrderTransactionService I need to in…" at bounding box center [89, 39] width 161 height 235
click at [36, 82] on span "Reading RetrieveOrderDB_db.jca" at bounding box center [54, 82] width 54 height 5
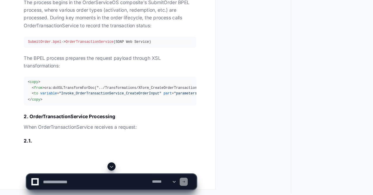
scroll to position [4123, 0]
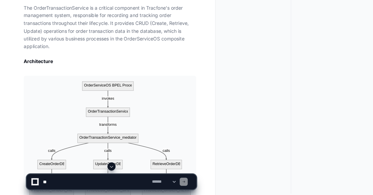
scroll to position [3882, 0]
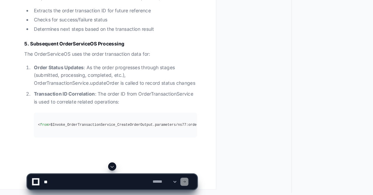
scroll to position [4880, 0]
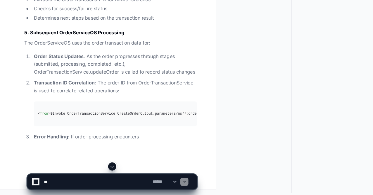
click at [99, 169] on button at bounding box center [96, 169] width 7 height 7
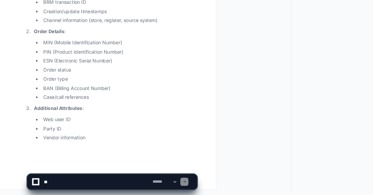
scroll to position [5106, 0]
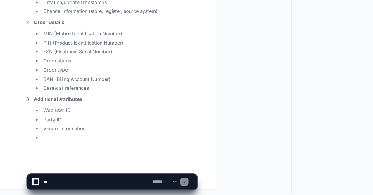
click at [95, 173] on button at bounding box center [96, 169] width 7 height 7
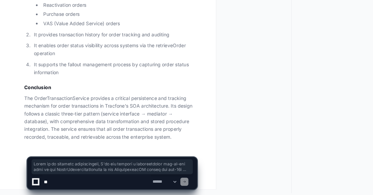
scroll to position [5411, 0]
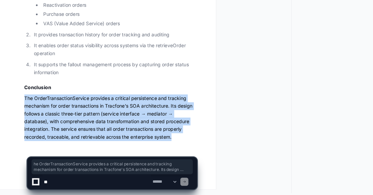
drag, startPoint x: 150, startPoint y: 145, endPoint x: 22, endPoint y: 111, distance: 132.5
click at [22, 111] on p "The OrderTransactionService provides a critical persistence and tracking mechan…" at bounding box center [95, 128] width 149 height 40
click at [74, 119] on p "The OrderTransactionService provides a critical persistence and tracking mechan…" at bounding box center [95, 128] width 149 height 40
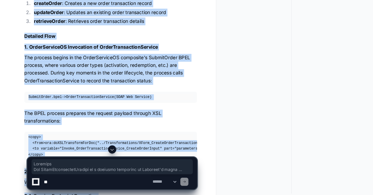
scroll to position [3961, 0]
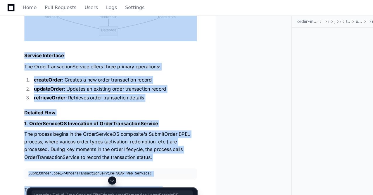
drag, startPoint x: 117, startPoint y: 63, endPoint x: 19, endPoint y: 49, distance: 99.6
copy article "Complete End-to-End Flow of OrderTransactionService in OrderServiceOS Overview …"
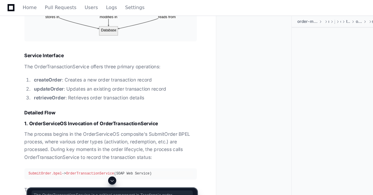
drag, startPoint x: 22, startPoint y: 76, endPoint x: 44, endPoint y: 112, distance: 42.4
copy p "The OrderTransactionService is a critical component in Tracfone's order managem…"
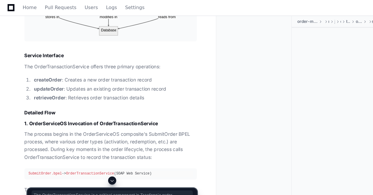
drag, startPoint x: 51, startPoint y: 110, endPoint x: 18, endPoint y: 78, distance: 45.5
drag, startPoint x: 18, startPoint y: 78, endPoint x: 46, endPoint y: 111, distance: 43.6
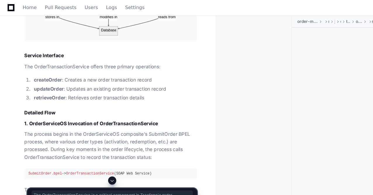
drag, startPoint x: 46, startPoint y: 111, endPoint x: 21, endPoint y: 80, distance: 40.4
drag, startPoint x: 21, startPoint y: 76, endPoint x: 44, endPoint y: 108, distance: 39.4
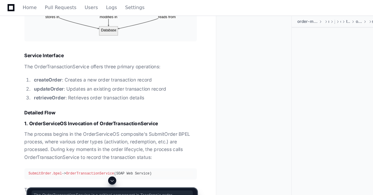
copy p "The OrderTransactionService is a critical component in Tracfone's order managem…"
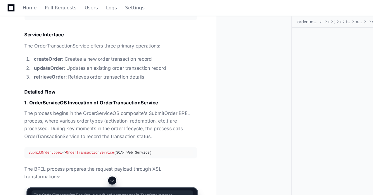
scroll to position [3979, 0]
copy p "The OrderTransactionService is a critical component in Tracfone's order managem…"
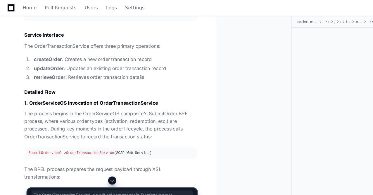
drag, startPoint x: 51, startPoint y: 93, endPoint x: 22, endPoint y: 58, distance: 44.7
drag, startPoint x: 22, startPoint y: 58, endPoint x: 47, endPoint y: 90, distance: 39.6
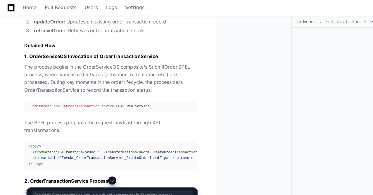
scroll to position [3950, 0]
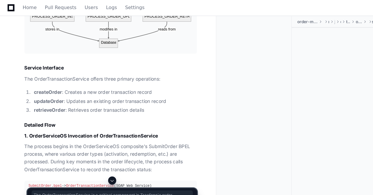
copy article "The OrderTransactionService is a critical component in Tracfone's order managem…"
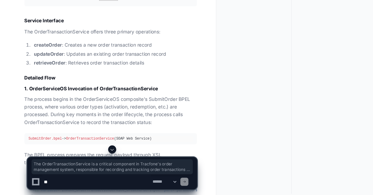
scroll to position [3966, 0]
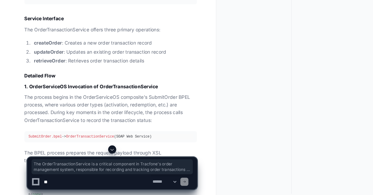
copy article "The OrderTransactionService is a critical component in Tracfone's order managem…"
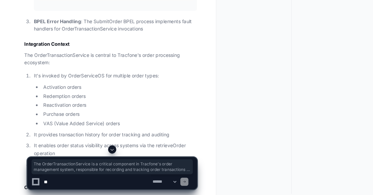
scroll to position [5411, 0]
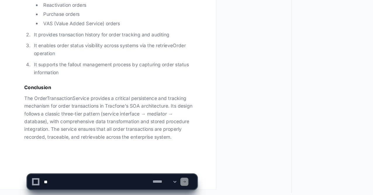
click at [59, 143] on p "The OrderTransactionService provides a critical persistence and tracking mechan…" at bounding box center [95, 128] width 149 height 40
click at [63, 183] on textarea at bounding box center [84, 183] width 94 height 13
type textarea "**********"
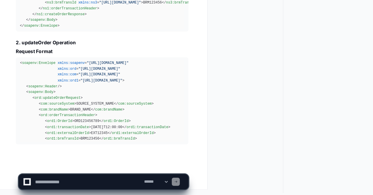
scroll to position [6175, 0]
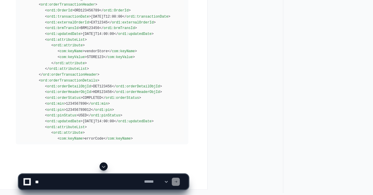
scroll to position [6270, 0]
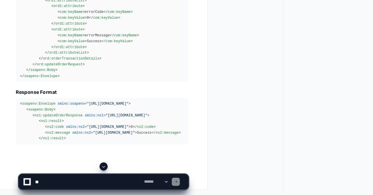
scroll to position [6379, 0]
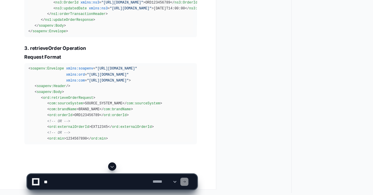
click at [94, 169] on span at bounding box center [96, 170] width 5 height 5
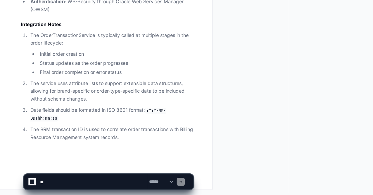
scroll to position [7355, 0]
click at [76, 183] on textarea at bounding box center [84, 183] width 94 height 13
paste textarea "**********"
type textarea "**********"
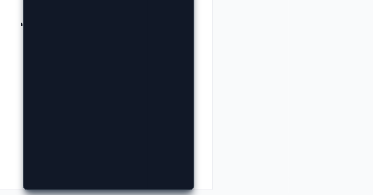
scroll to position [0, 0]
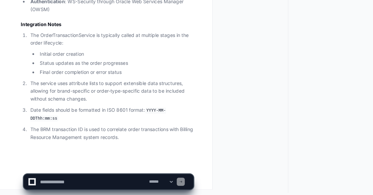
click at [107, 135] on ol "The OrderTransactionService is typically called at multiple stages in the order…" at bounding box center [95, 101] width 149 height 94
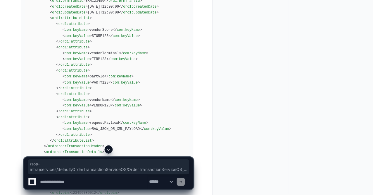
scroll to position [0, 42]
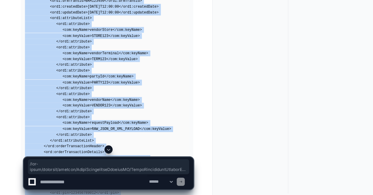
drag, startPoint x: 63, startPoint y: 118, endPoint x: 193, endPoint y: 118, distance: 130.2
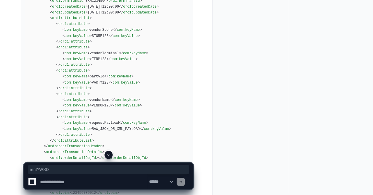
drag, startPoint x: 169, startPoint y: 118, endPoint x: 148, endPoint y: 115, distance: 21.1
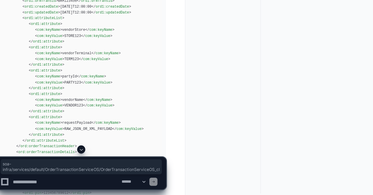
drag, startPoint x: 170, startPoint y: 94, endPoint x: 27, endPoint y: 92, distance: 143.6
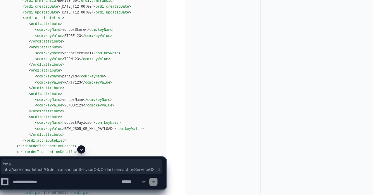
drag, startPoint x: 28, startPoint y: 95, endPoint x: 180, endPoint y: 91, distance: 151.8
copy div "/soa-infra/ services /default/ OrderTransactionServiceOS/OrderTransactionServic…"
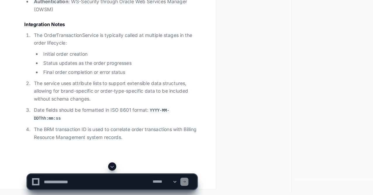
scroll to position [7355, 0]
click at [69, 181] on textarea at bounding box center [84, 183] width 94 height 13
type textarea "**********"
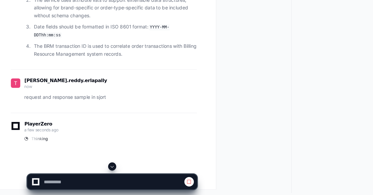
scroll to position [7426, 0]
click at [125, 114] on p "request and response sample in sjort" at bounding box center [95, 110] width 149 height 7
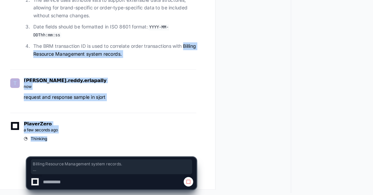
drag, startPoint x: 67, startPoint y: 149, endPoint x: 8, endPoint y: 83, distance: 88.2
drag, startPoint x: 8, startPoint y: 83, endPoint x: 66, endPoint y: 144, distance: 84.0
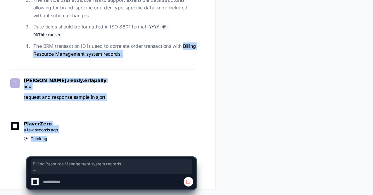
click at [66, 144] on div "Thinking" at bounding box center [95, 146] width 149 height 5
drag, startPoint x: 66, startPoint y: 144, endPoint x: 0, endPoint y: 75, distance: 95.4
drag, startPoint x: 0, startPoint y: 75, endPoint x: 71, endPoint y: 150, distance: 102.8
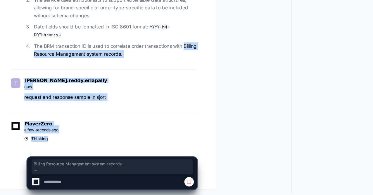
click at [71, 150] on div "PlayerZero a few seconds ago Thinking" at bounding box center [89, 141] width 161 height 34
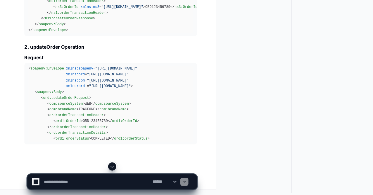
scroll to position [7801, 0]
